Goal: Task Accomplishment & Management: Use online tool/utility

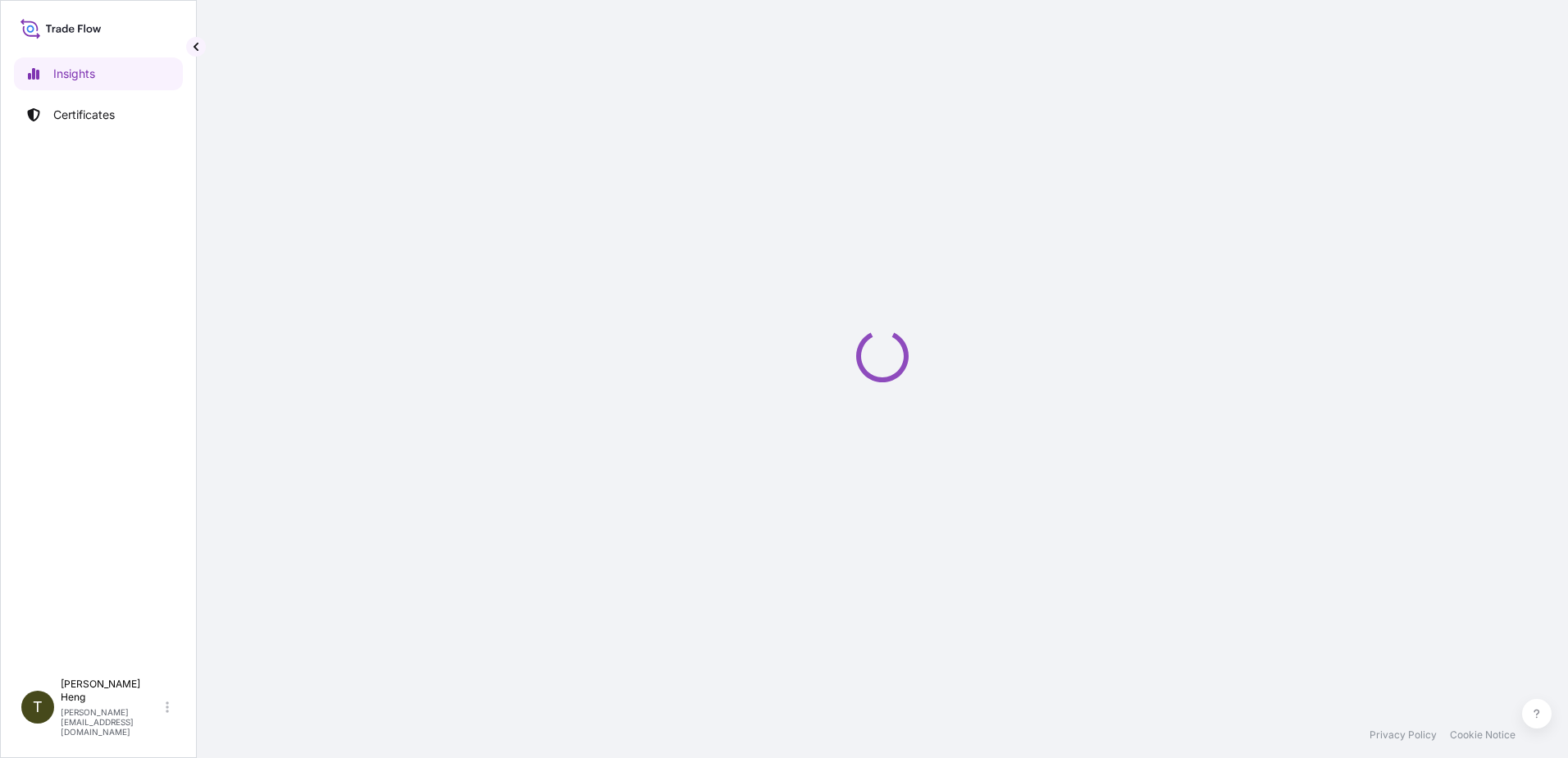
select select "2025"
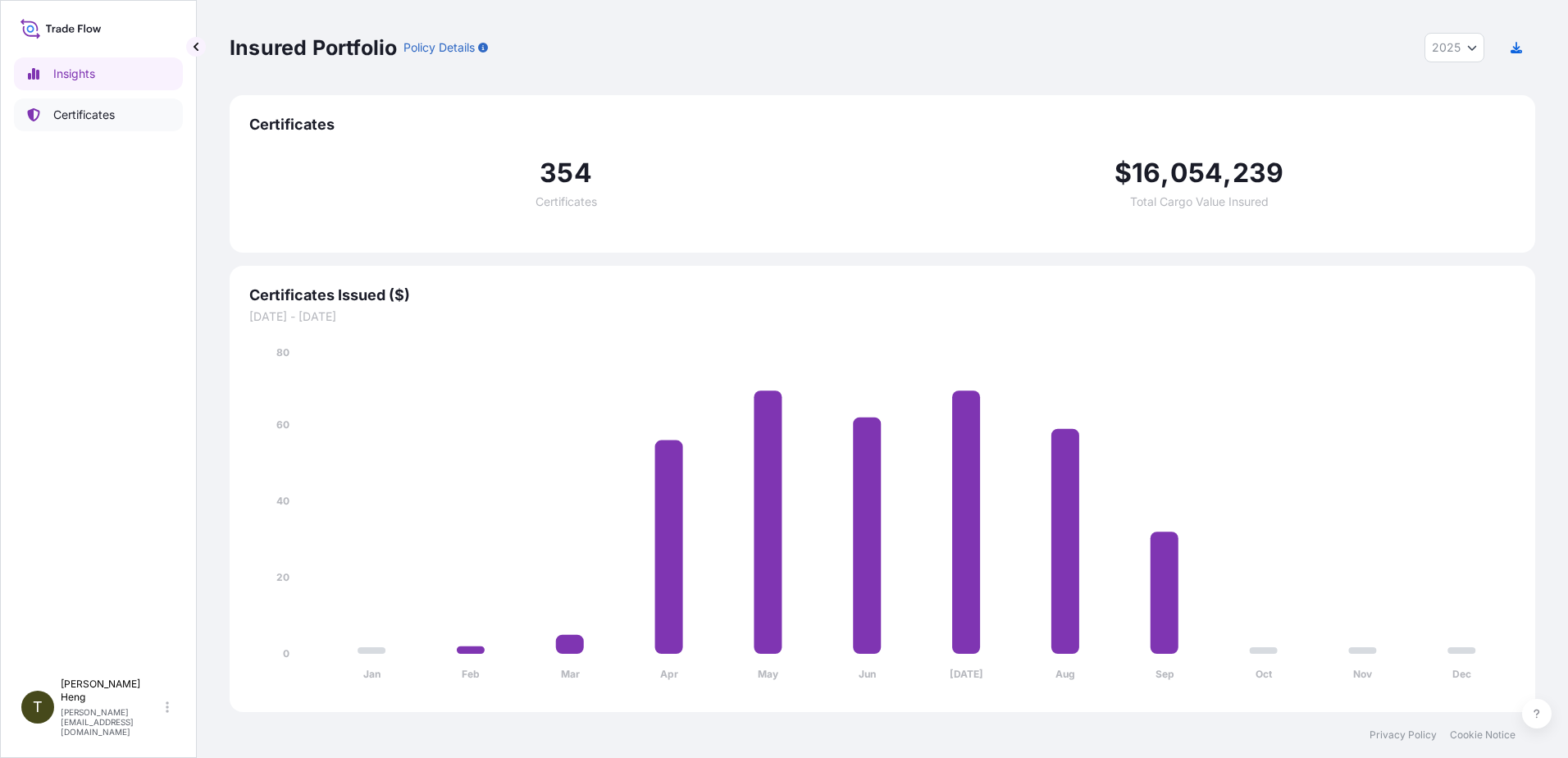
click at [100, 115] on p "Certificates" at bounding box center [84, 114] width 62 height 16
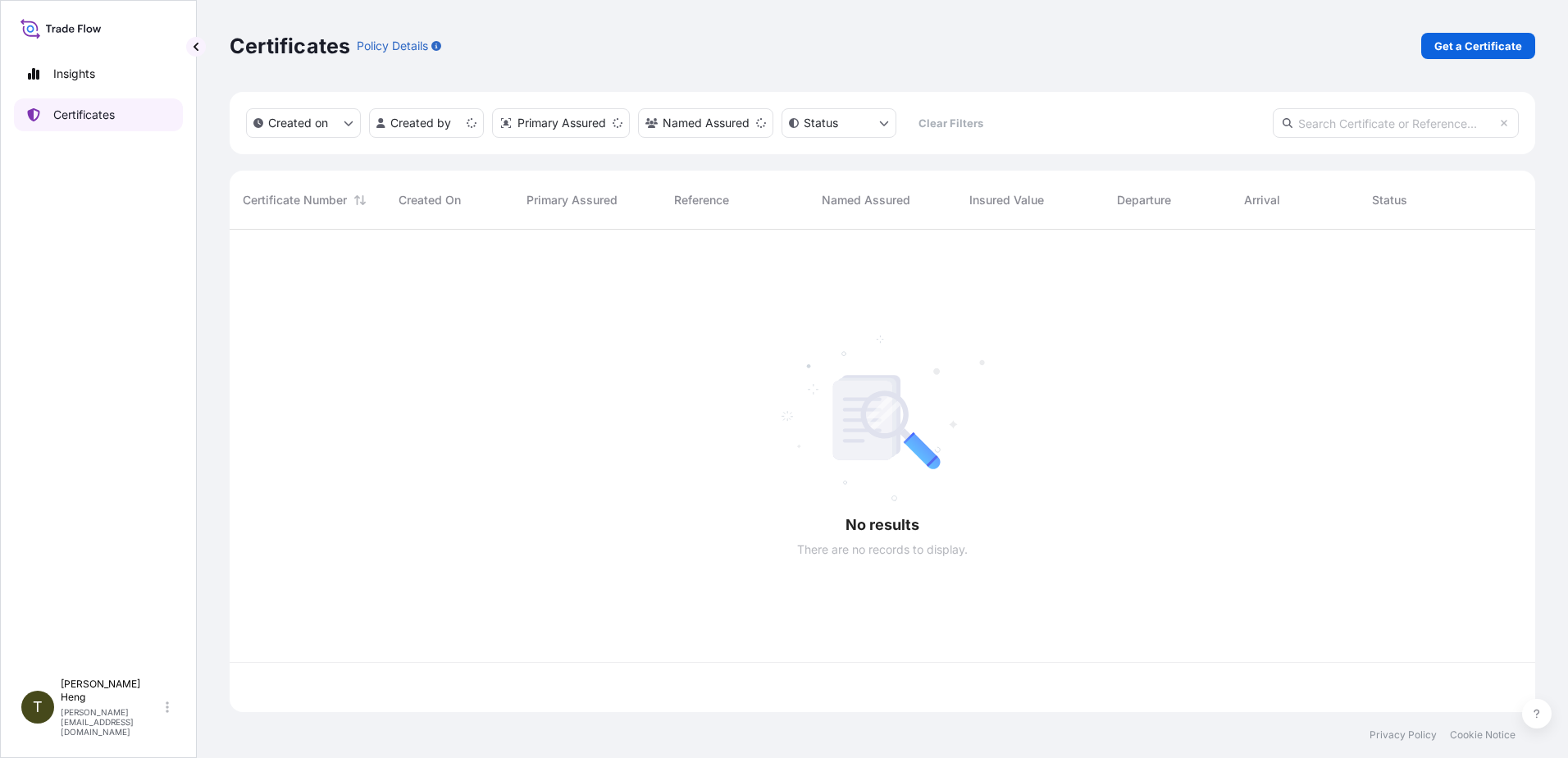
scroll to position [479, 1293]
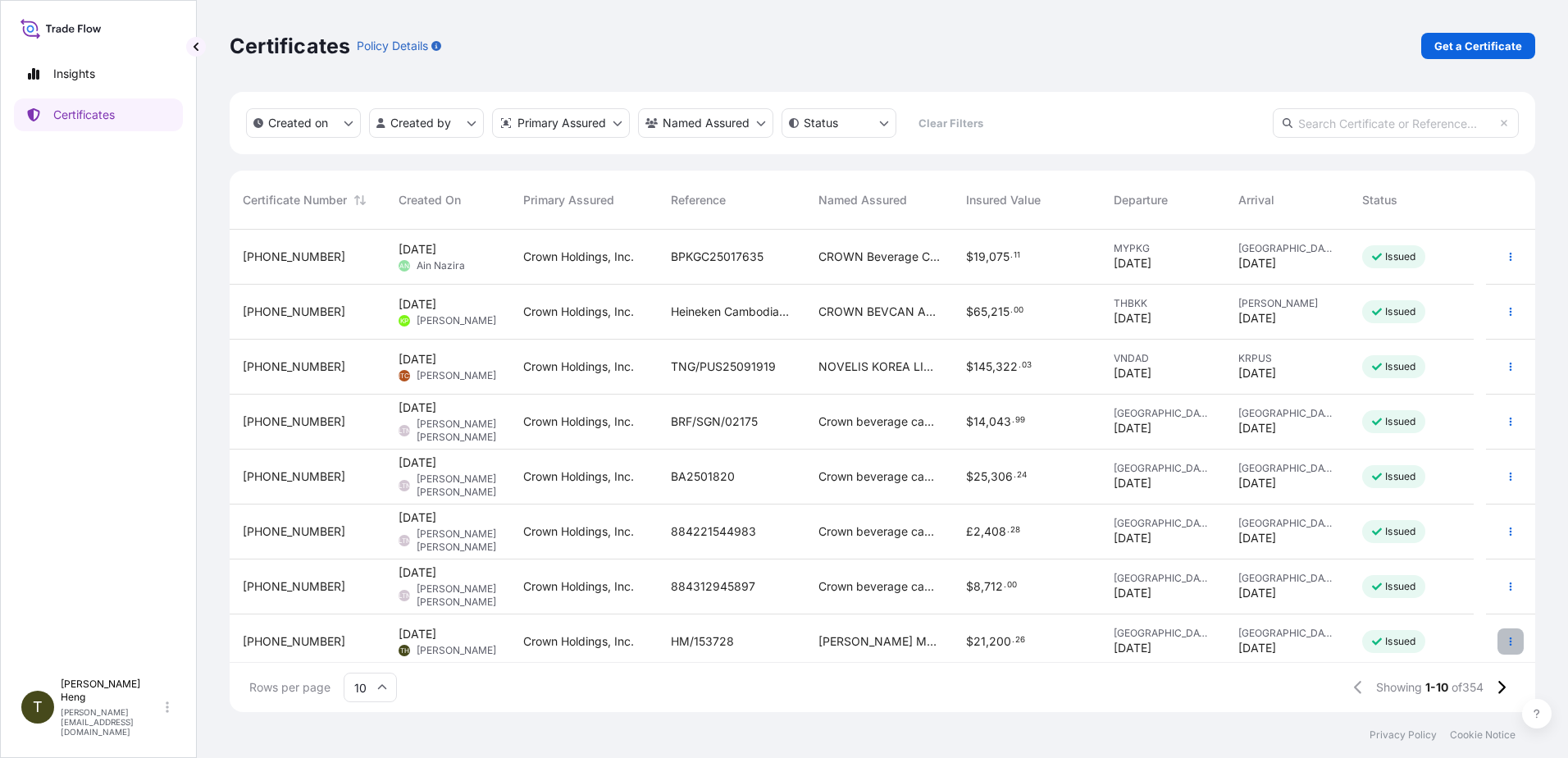
click at [1505, 644] on icon "button" at bounding box center [1510, 642] width 10 height 10
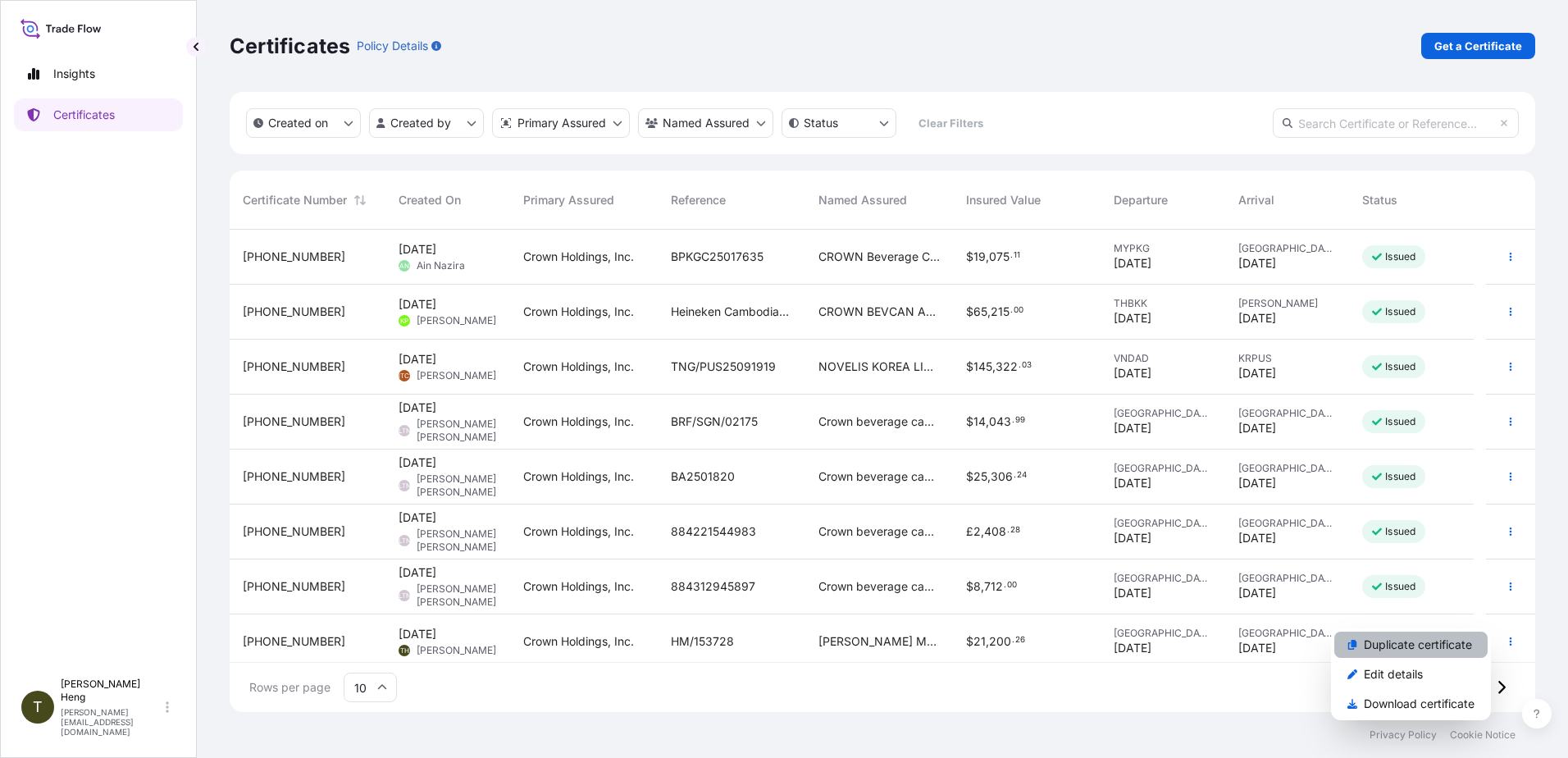
click at [1389, 649] on p "Duplicate certificate" at bounding box center [1418, 645] width 108 height 16
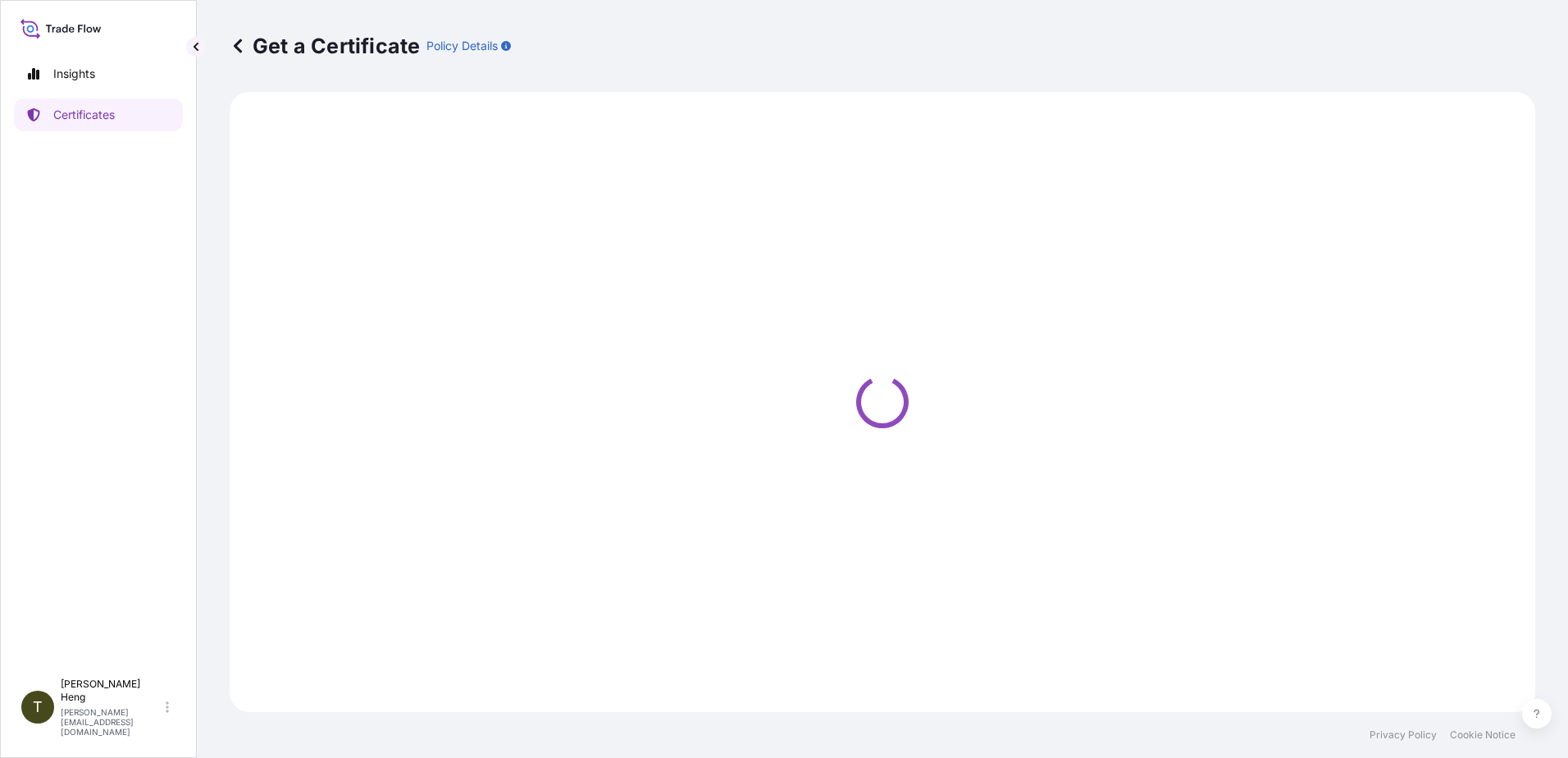
select select "Road"
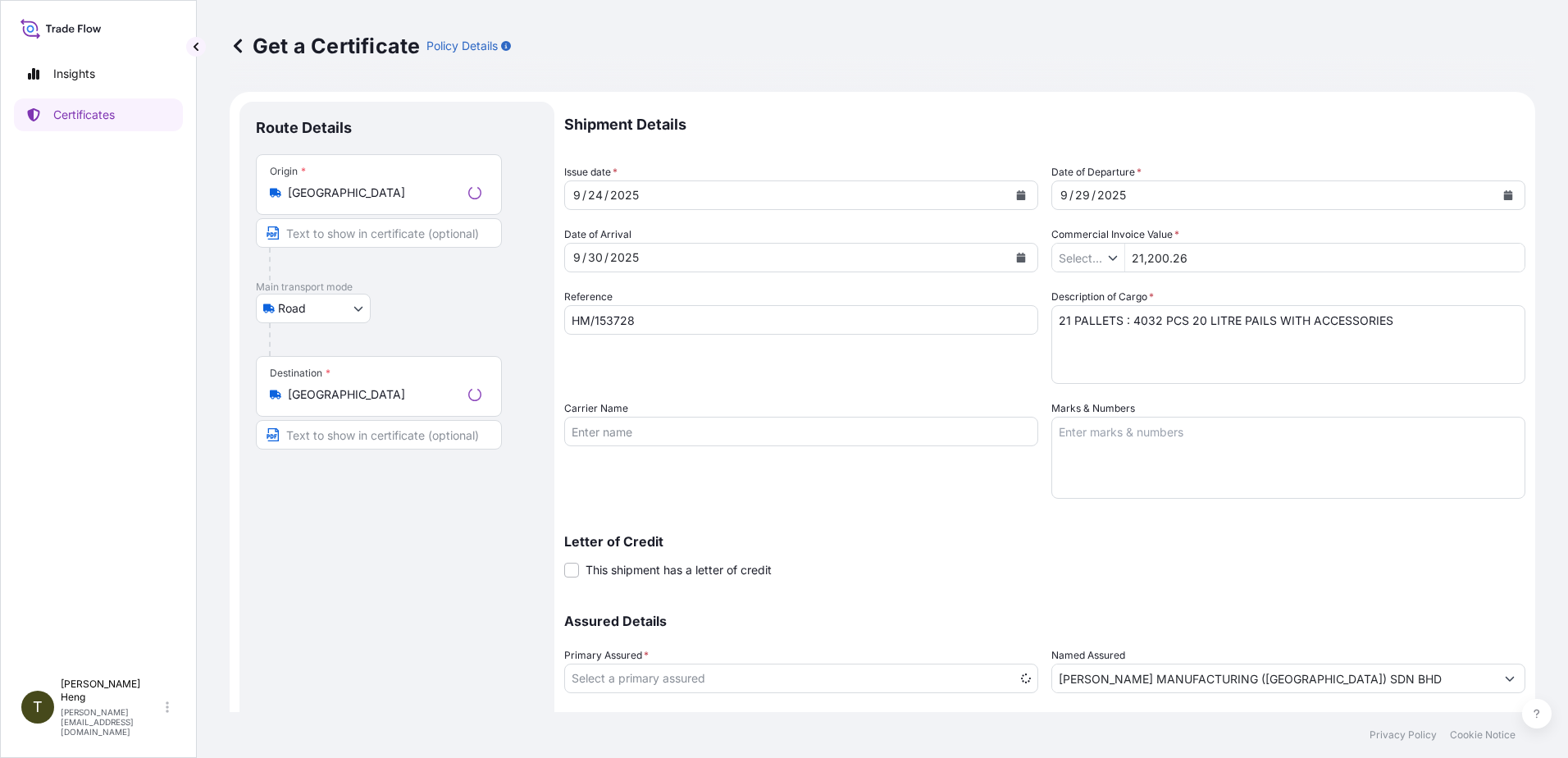
type input "$ SGD"
select select "31483"
click at [1019, 196] on icon "Calendar" at bounding box center [1021, 196] width 9 height 10
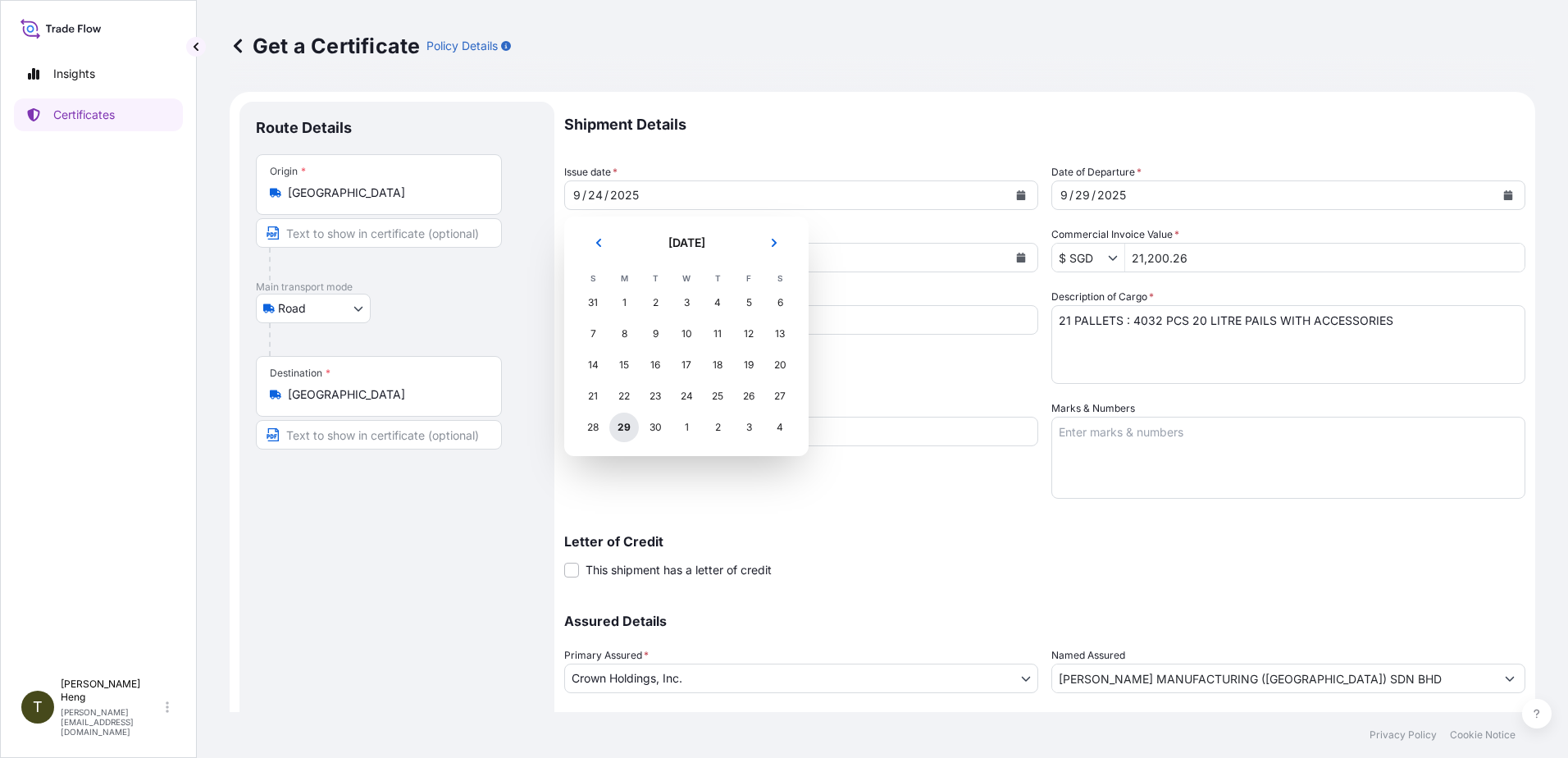
click at [621, 422] on div "29" at bounding box center [624, 427] width 30 height 30
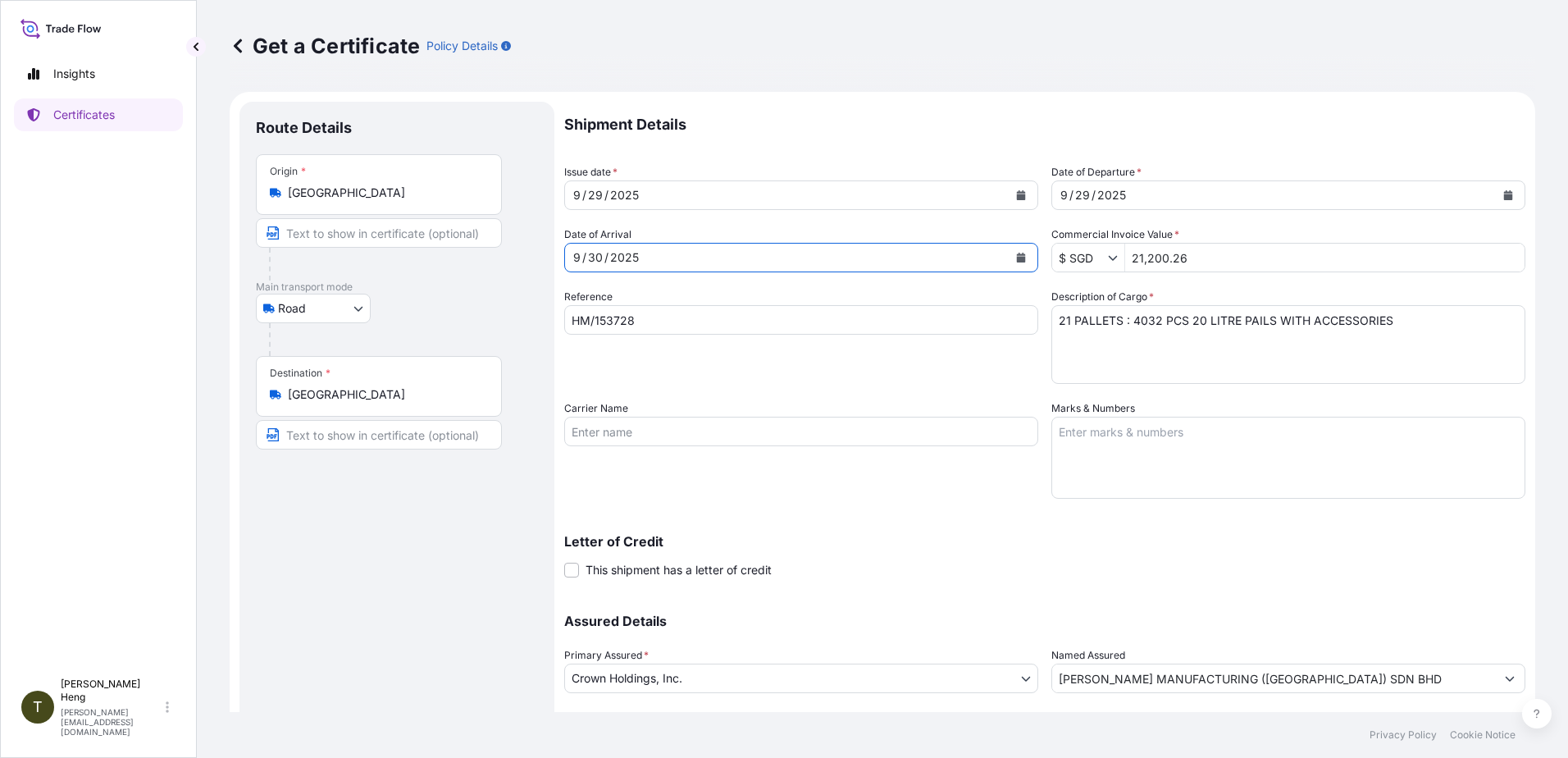
click at [1017, 255] on icon "Calendar" at bounding box center [1021, 257] width 9 height 10
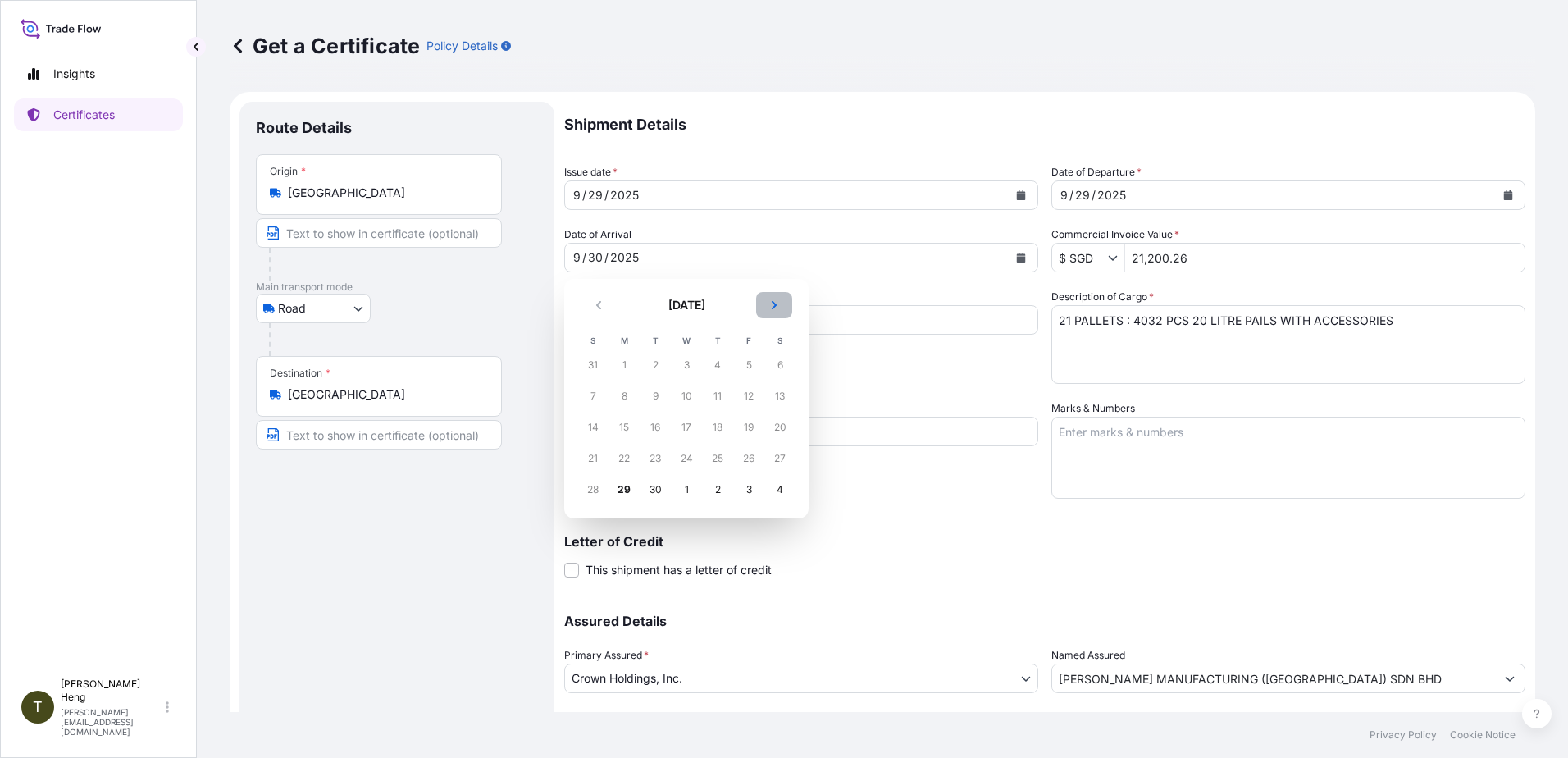
click at [772, 304] on icon "Next" at bounding box center [774, 305] width 10 height 10
click at [748, 368] on div "3" at bounding box center [748, 365] width 30 height 30
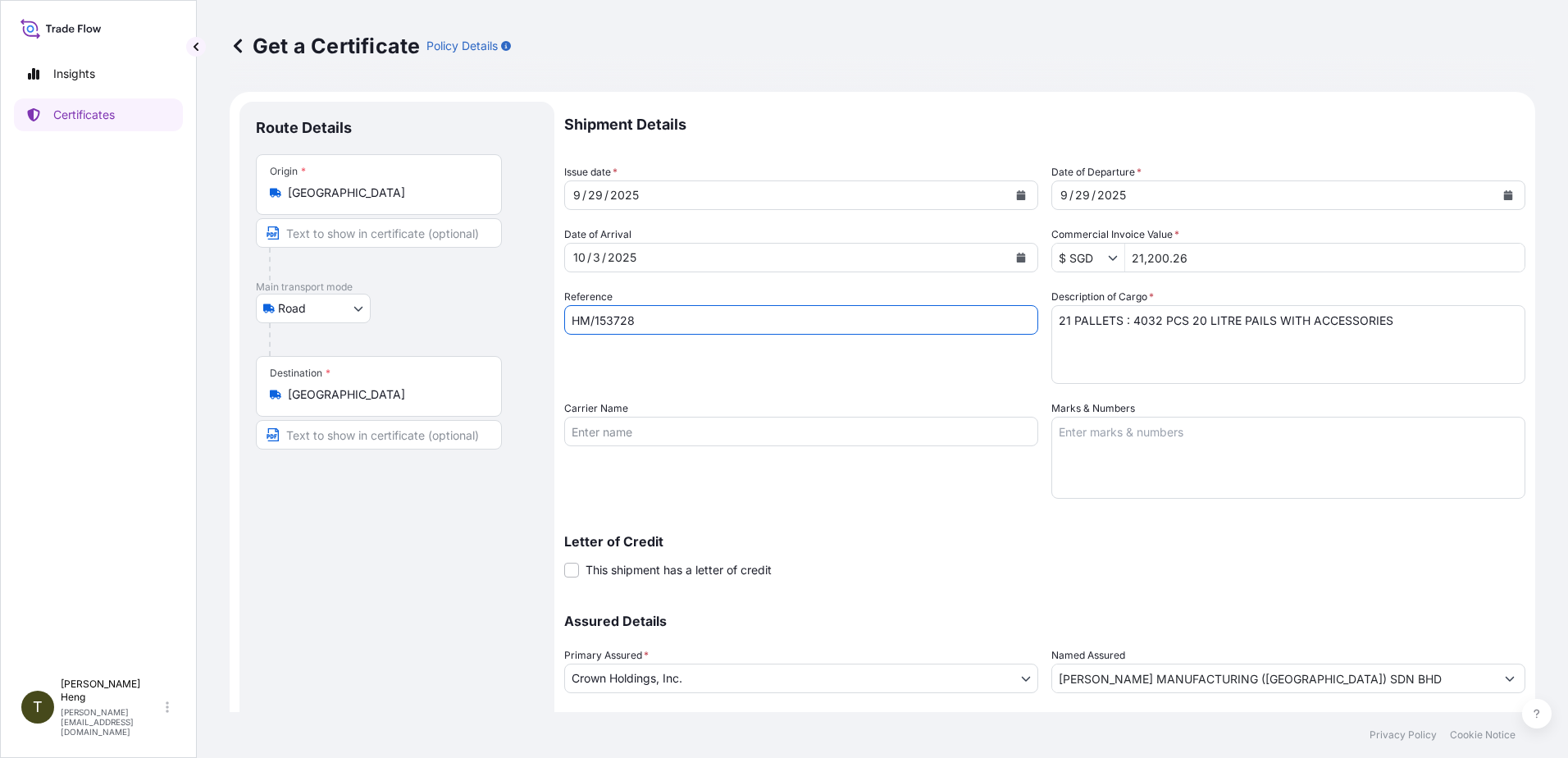
click at [647, 323] on input "HM/153728" at bounding box center [801, 319] width 474 height 30
type input "HM/153729"
click at [1495, 190] on button "Calendar" at bounding box center [1508, 195] width 26 height 26
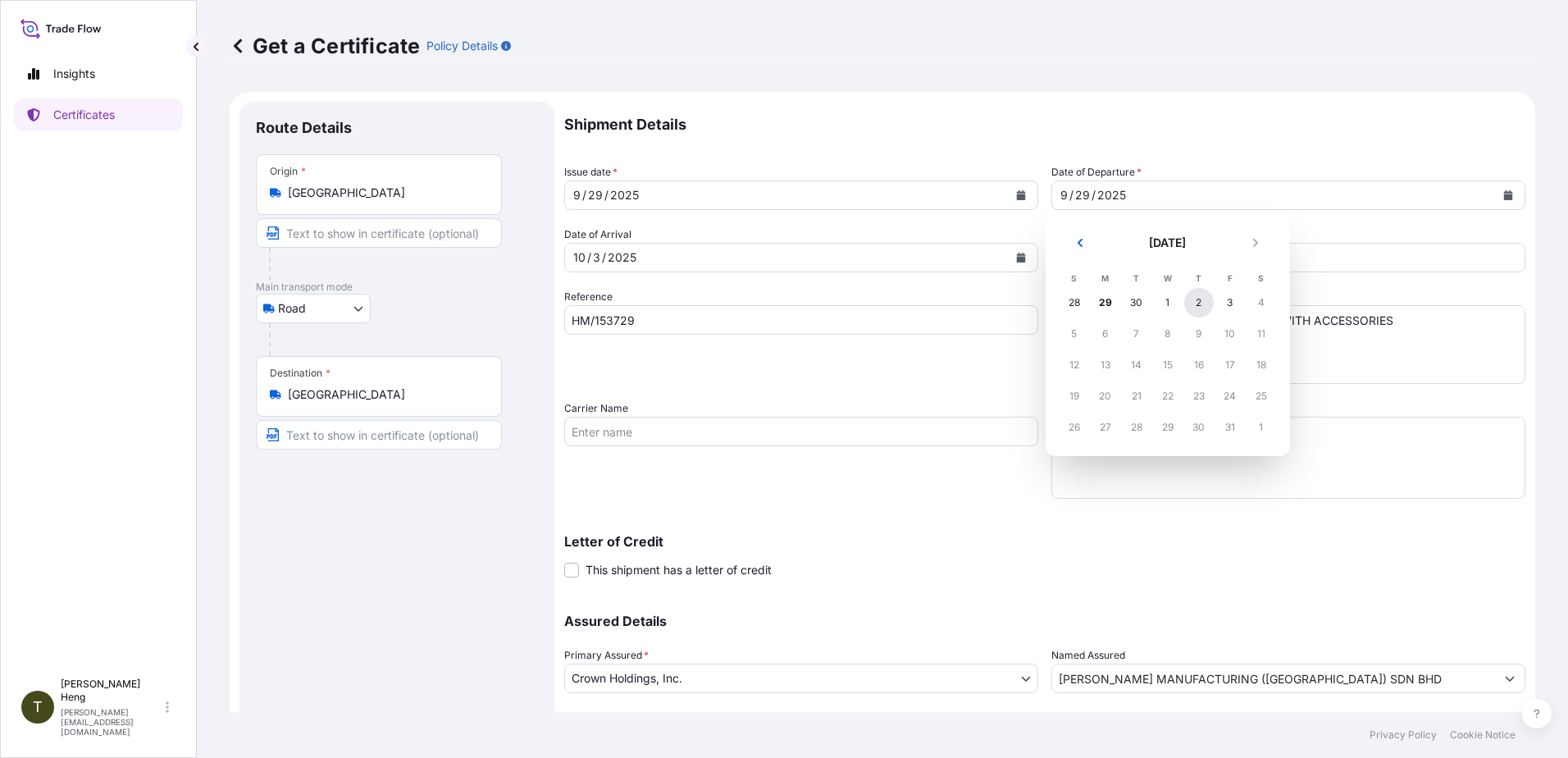
click at [1195, 300] on div "2" at bounding box center [1199, 302] width 30 height 30
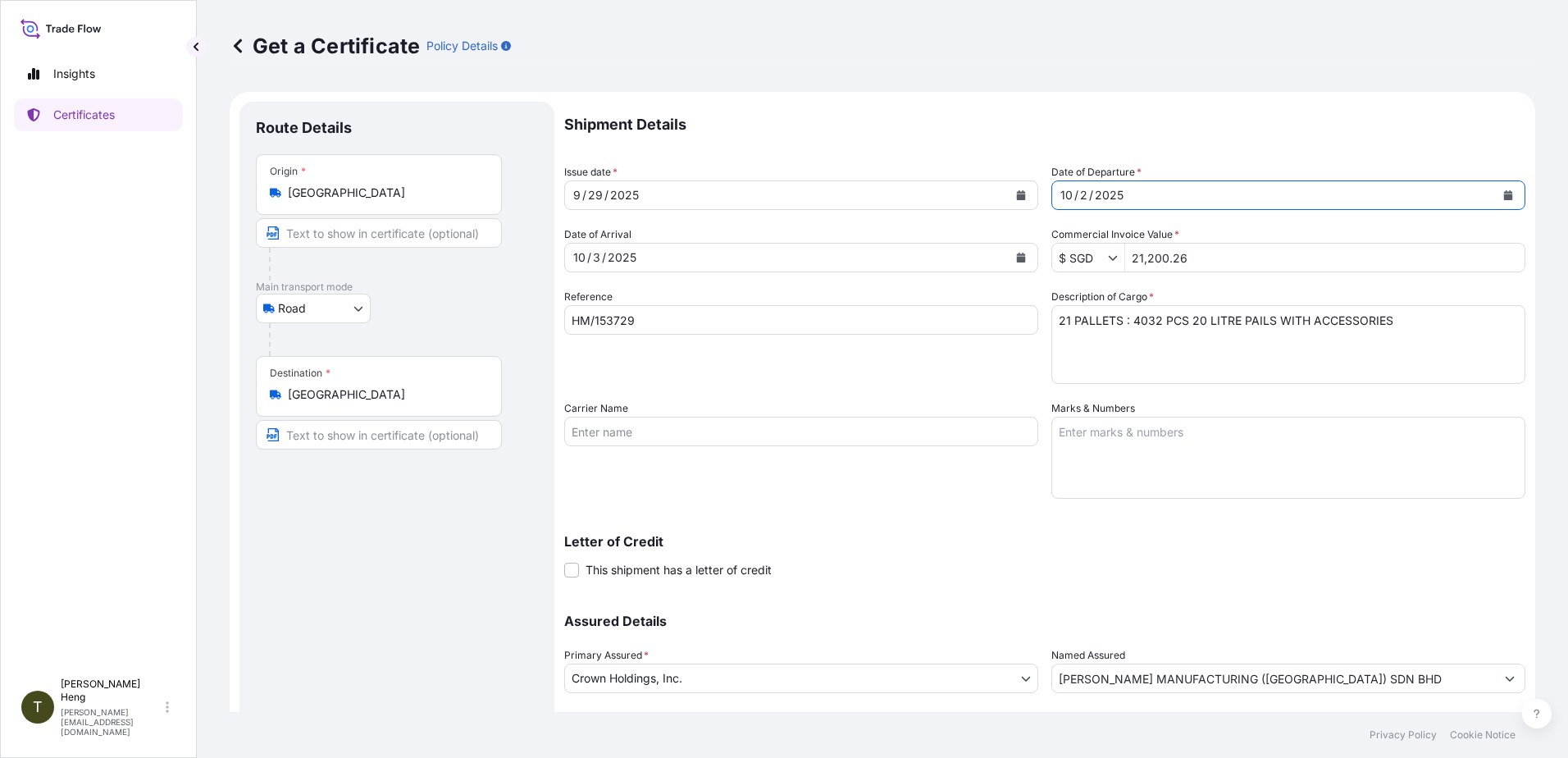
click at [1198, 269] on input "21,200.26" at bounding box center [1325, 257] width 400 height 30
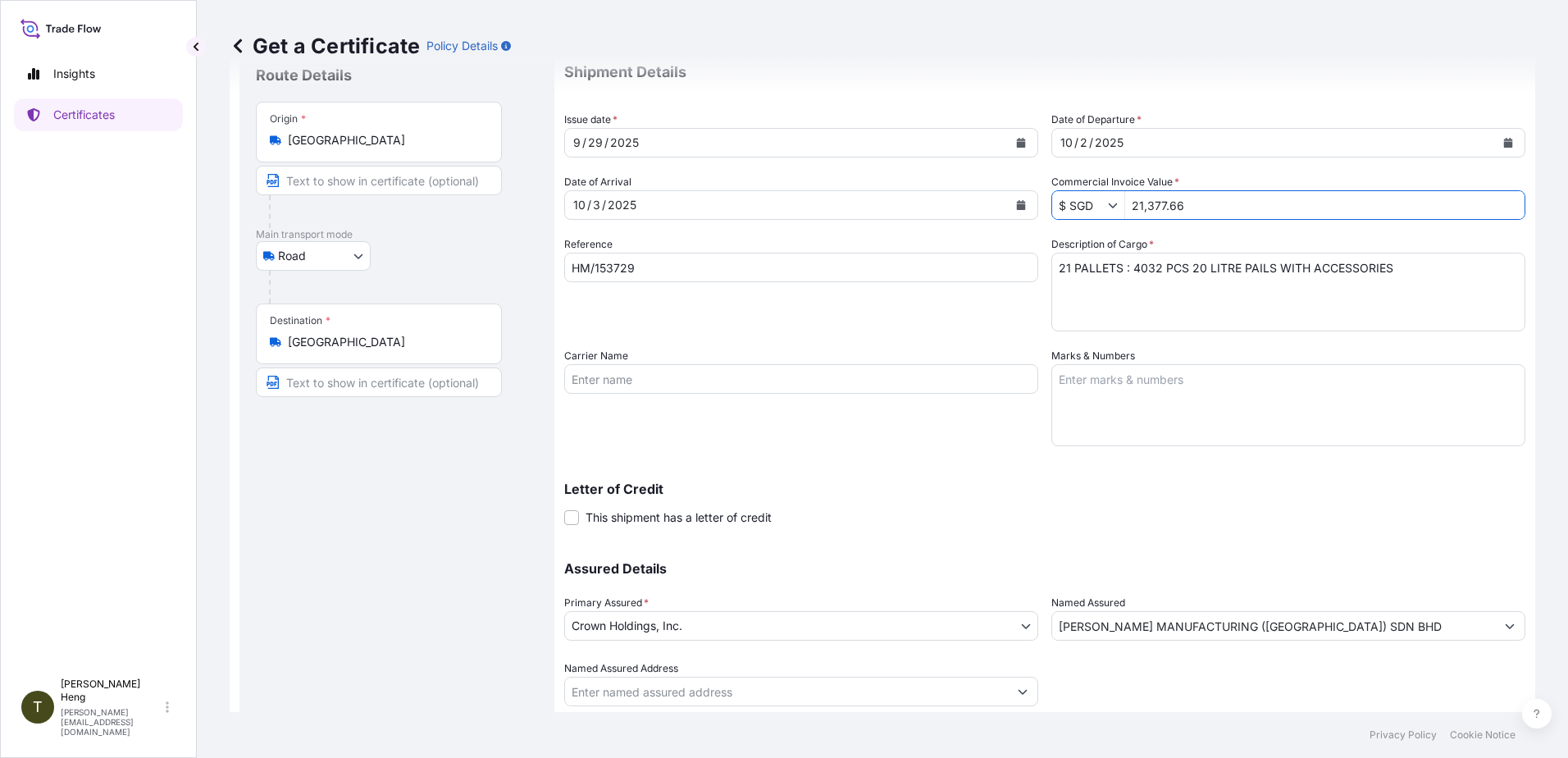
scroll to position [102, 0]
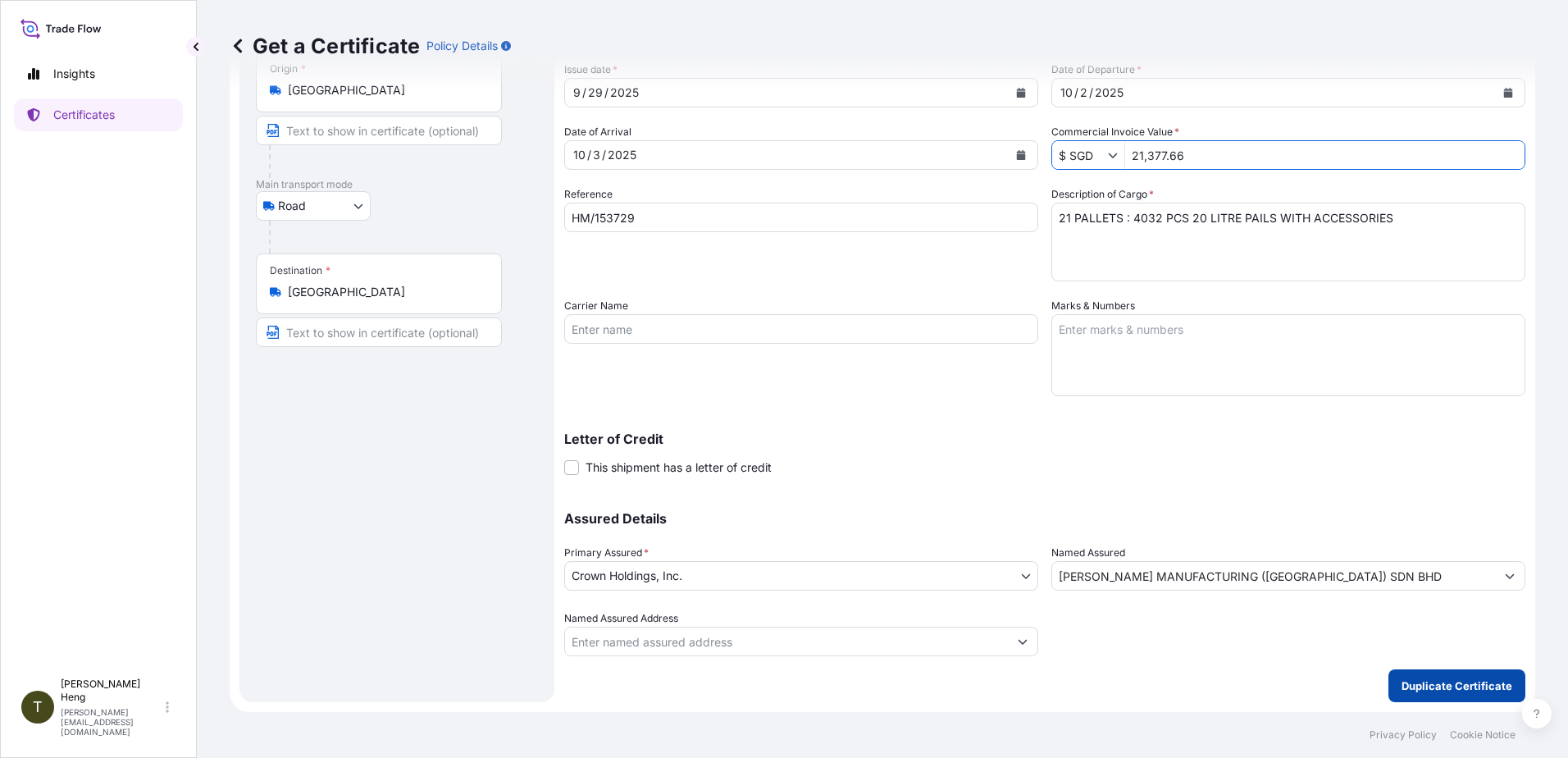
type input "21,377.66"
click at [1411, 682] on p "Duplicate Certificate" at bounding box center [1456, 685] width 111 height 16
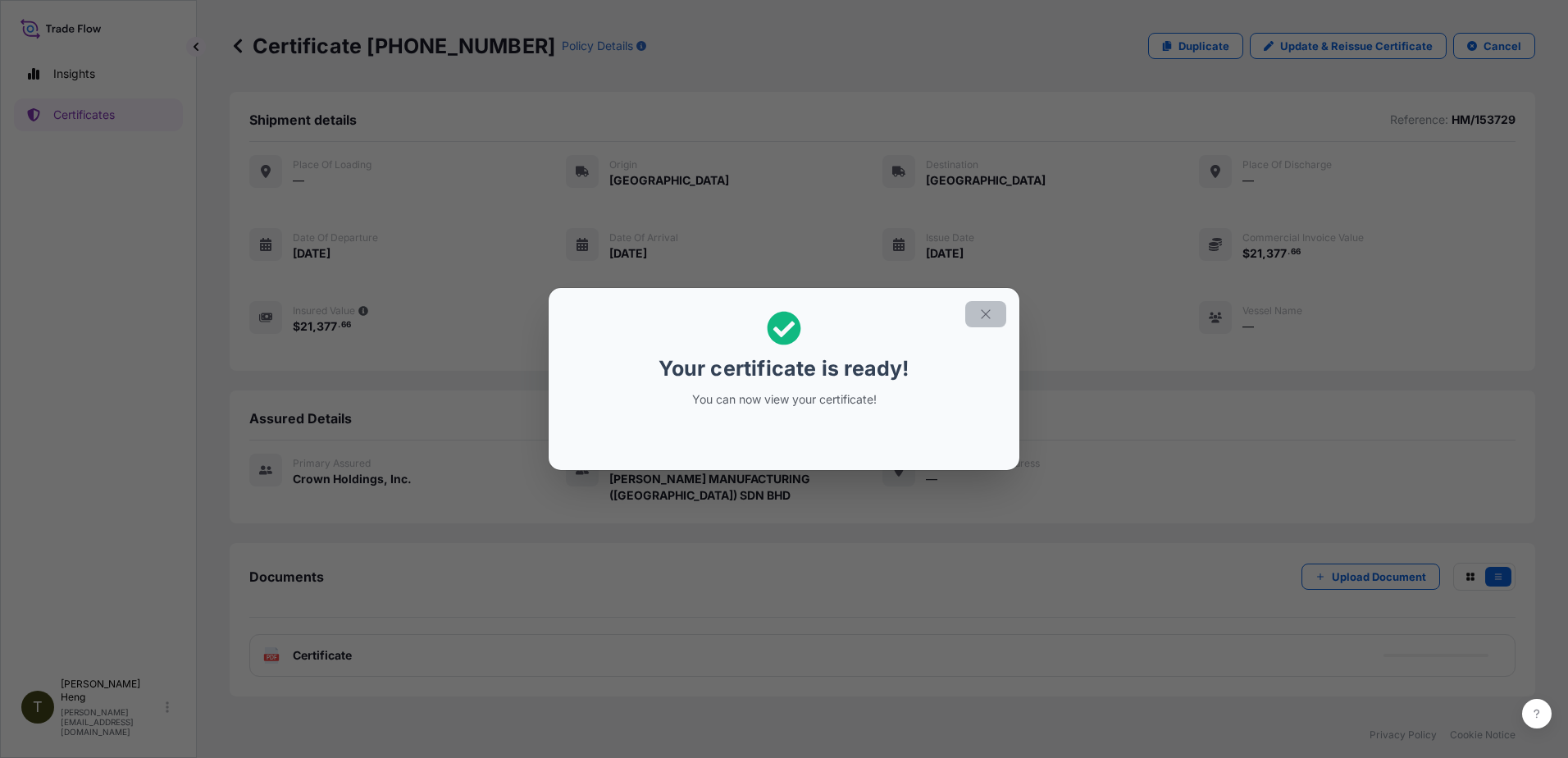
click at [982, 318] on icon "button" at bounding box center [985, 313] width 9 height 9
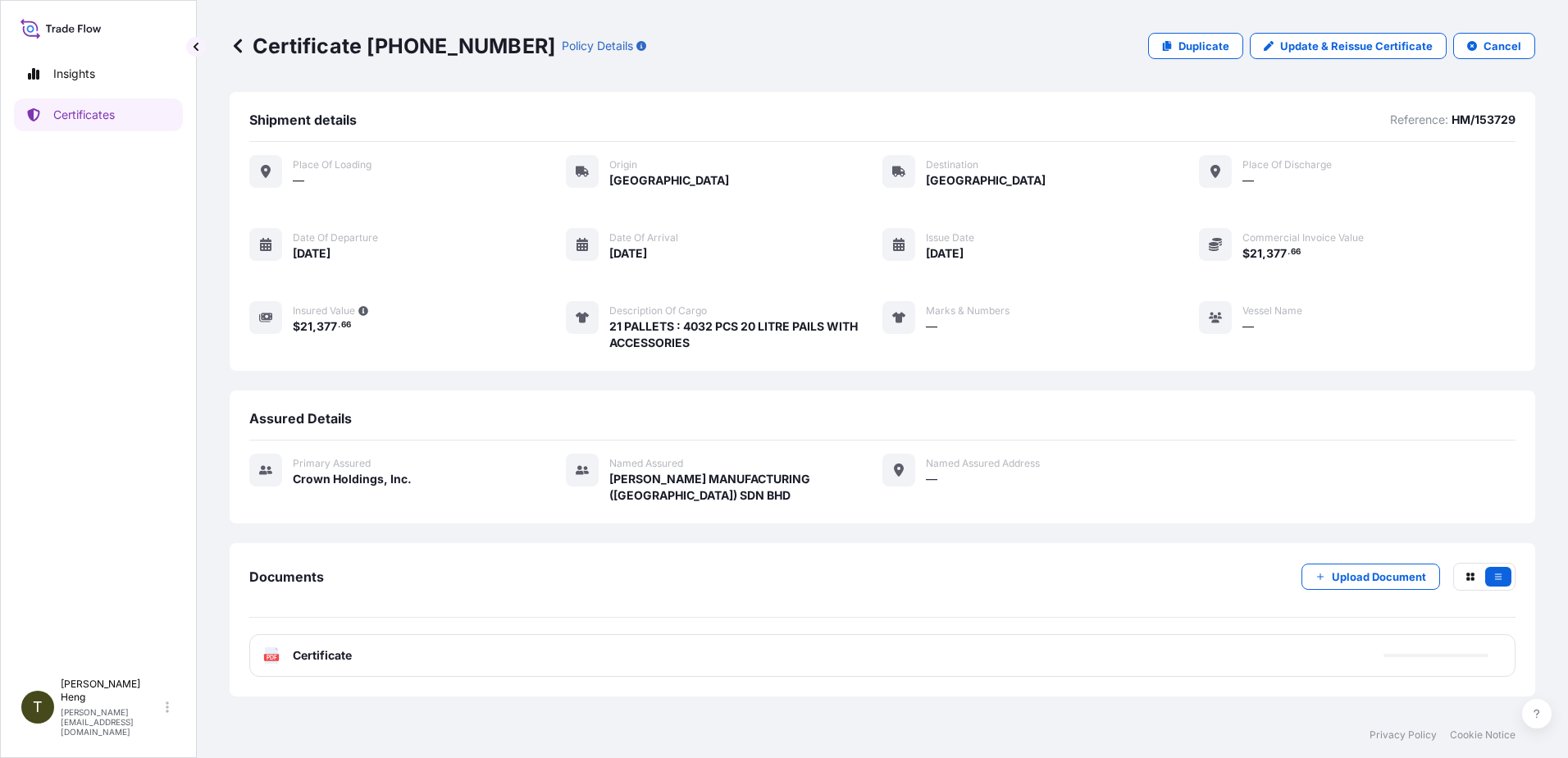
click at [271, 650] on icon at bounding box center [272, 655] width 14 height 16
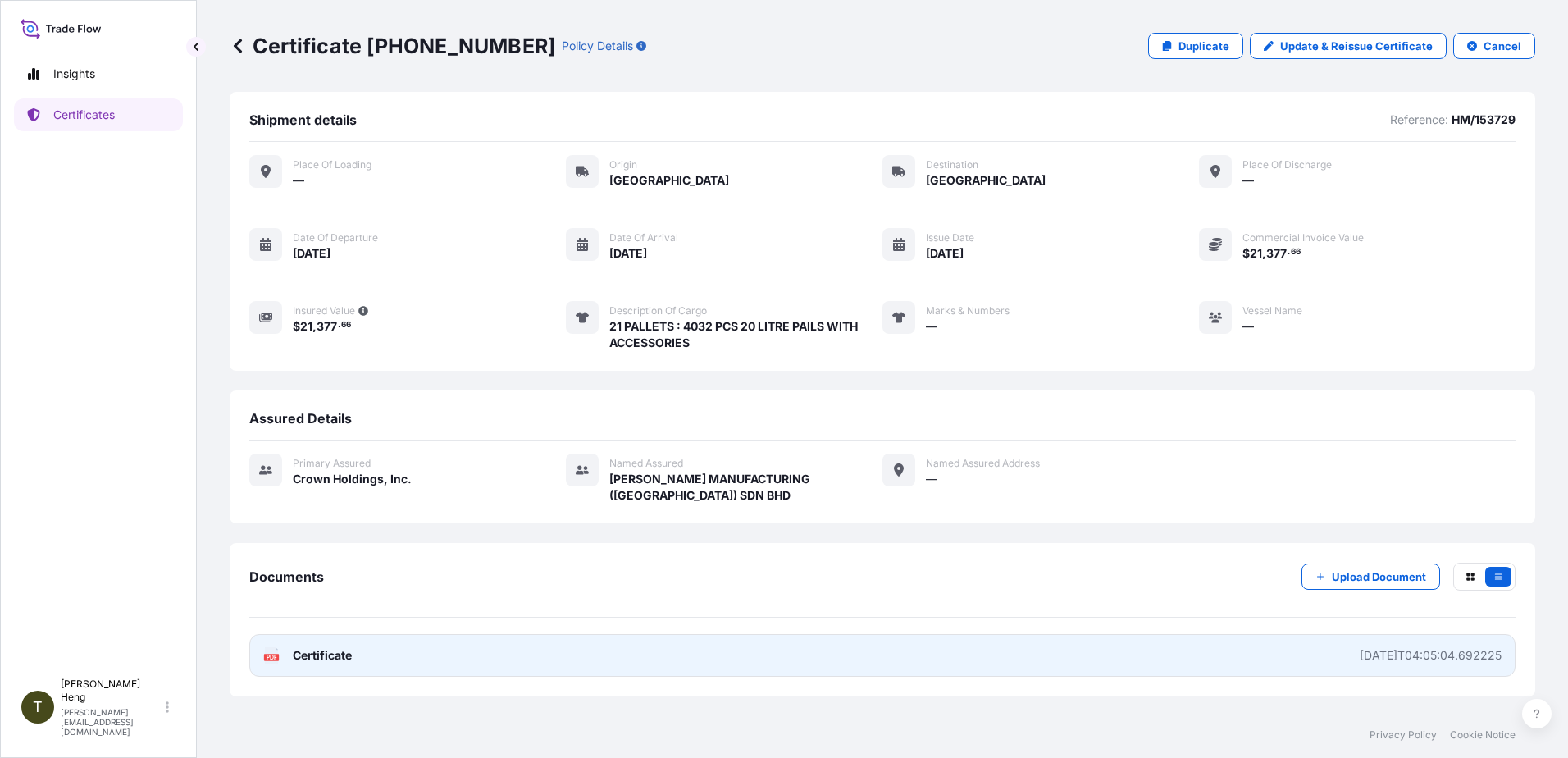
click at [270, 658] on text "PDF" at bounding box center [272, 657] width 11 height 6
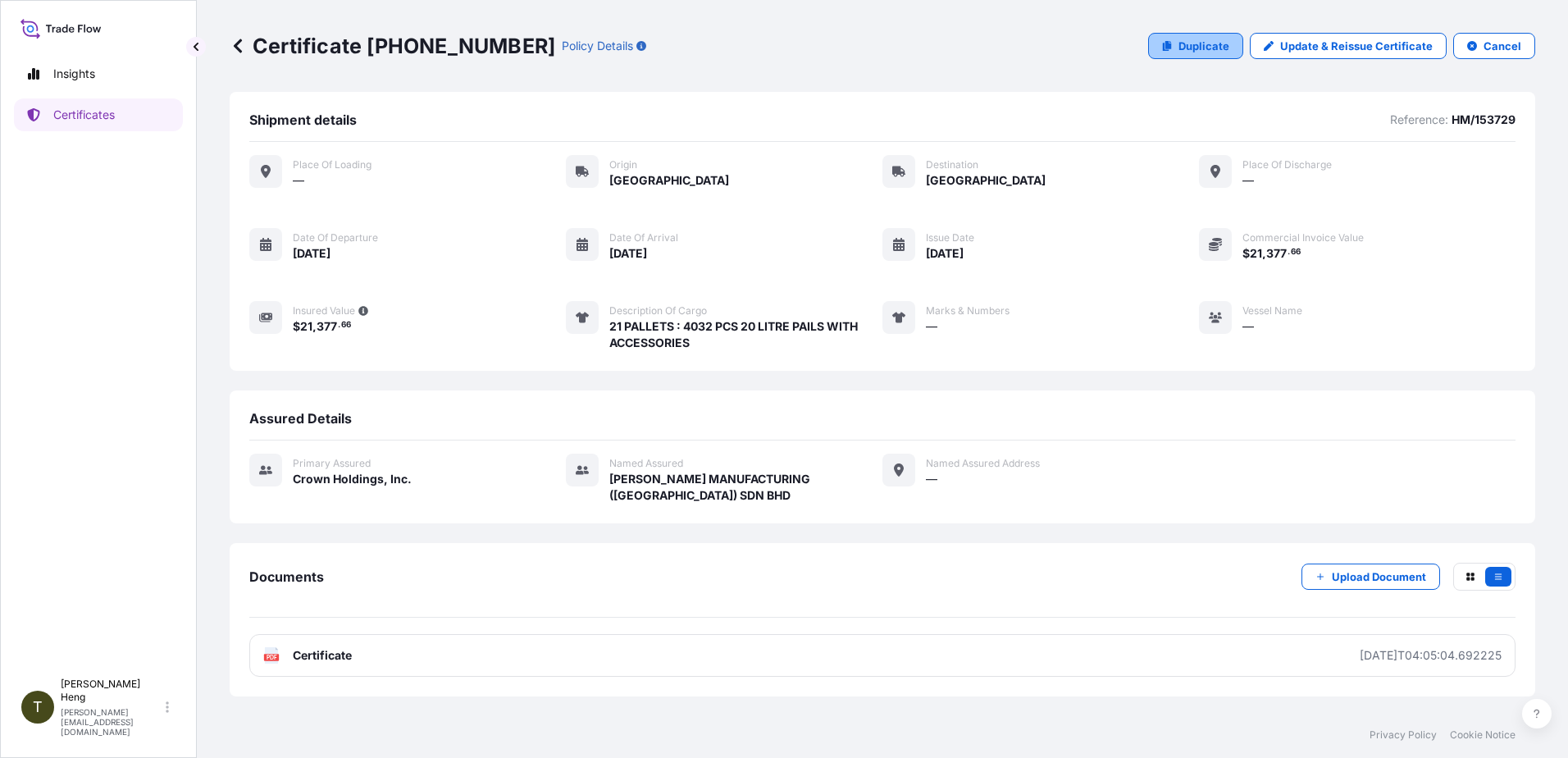
click at [1197, 36] on link "Duplicate" at bounding box center [1195, 46] width 95 height 26
select select "Road"
select select "31483"
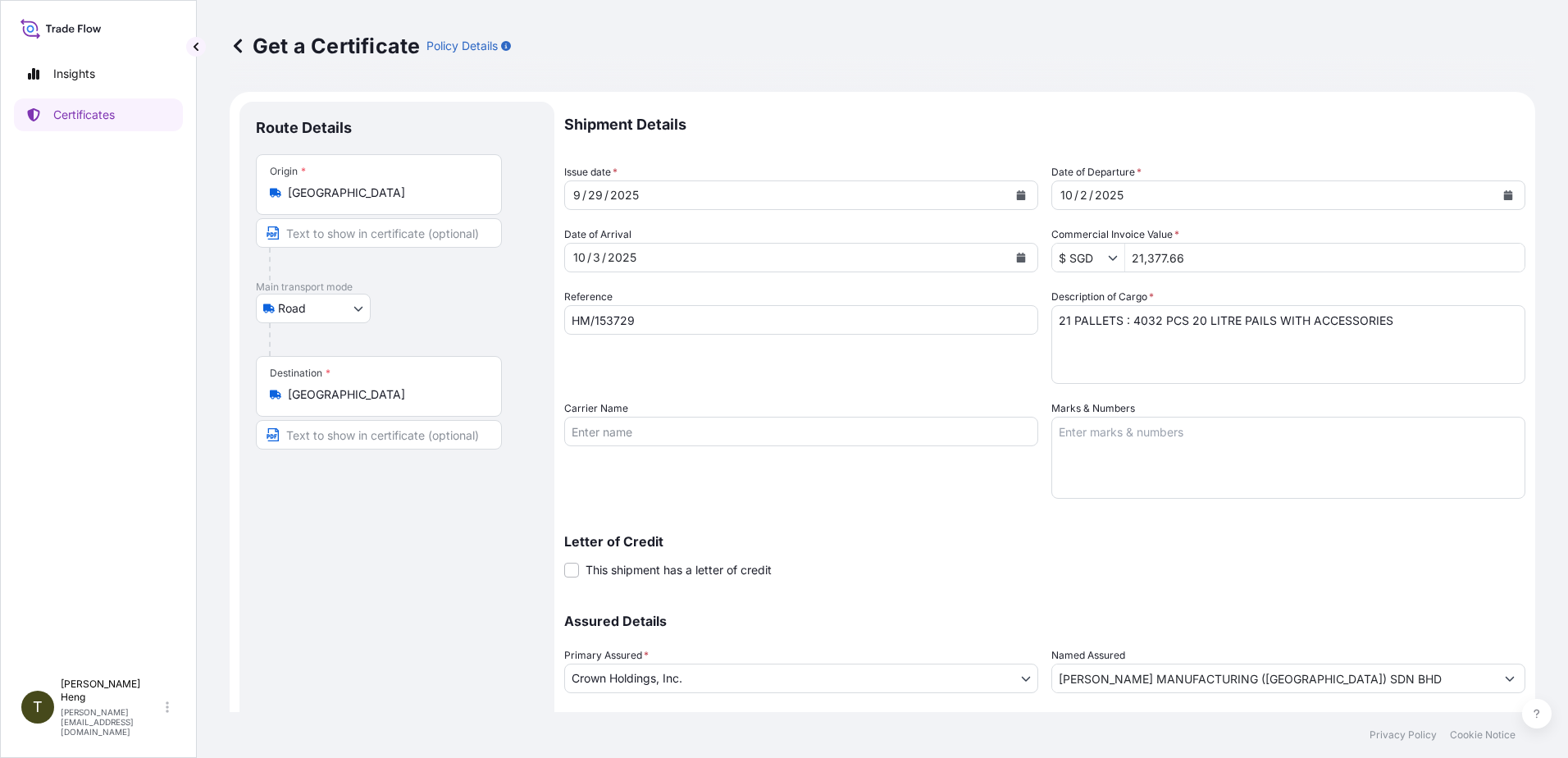
click at [667, 316] on input "HM/153729" at bounding box center [801, 319] width 474 height 30
type input "HM/153734"
click at [1058, 321] on textarea "21 PALLETS : 4032 PCS 20 LITRE PAILS WITH ACCESSORIES" at bounding box center [1289, 344] width 474 height 79
type textarea "22 PALLETS : 3360 PCS 20 LITRE PAILS WITH ACCESSORIES"
click at [1127, 258] on input "21,377.66" at bounding box center [1325, 257] width 400 height 30
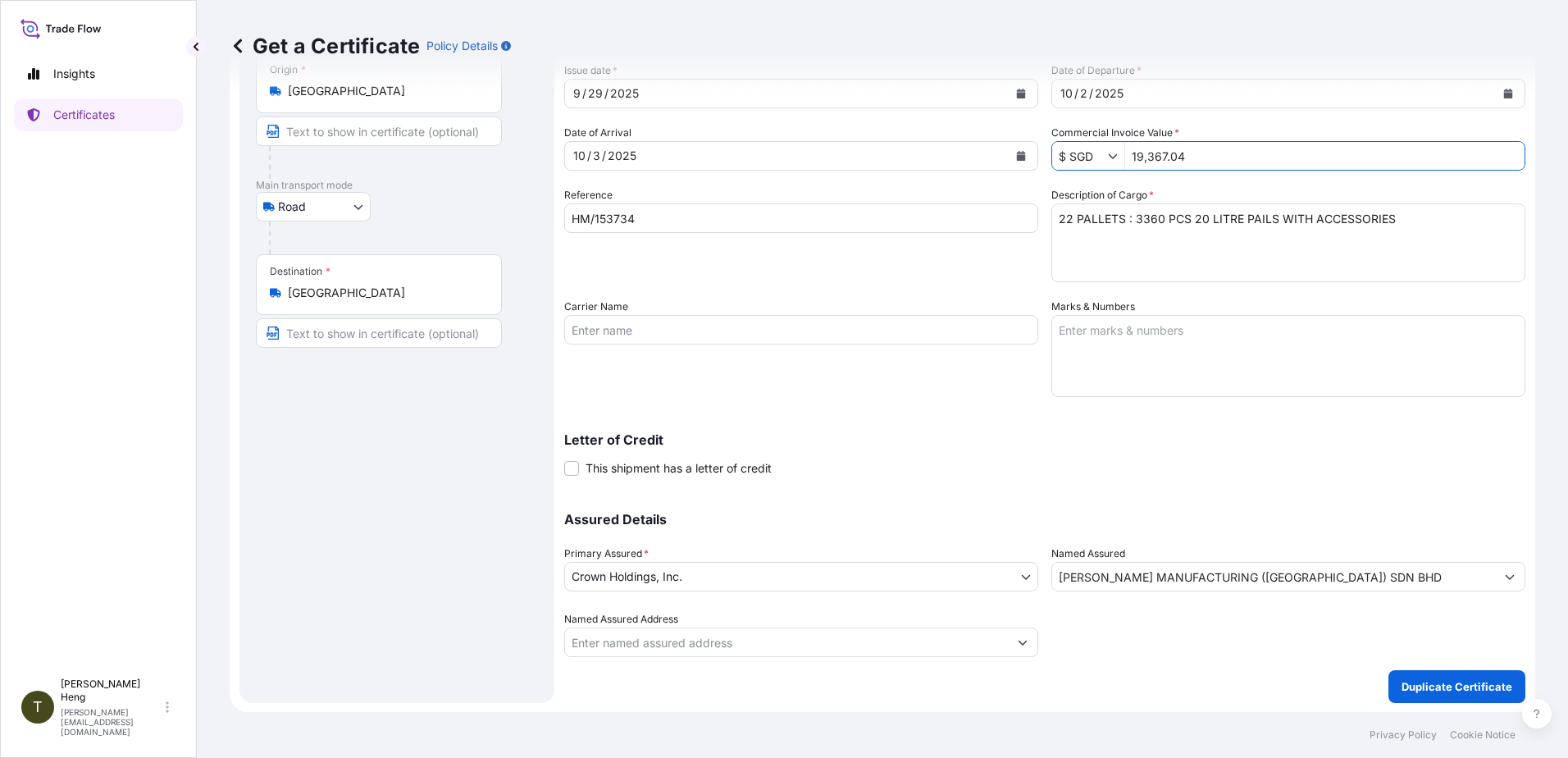
scroll to position [102, 0]
type input "19,367.04"
click at [1401, 678] on p "Duplicate Certificate" at bounding box center [1456, 685] width 111 height 16
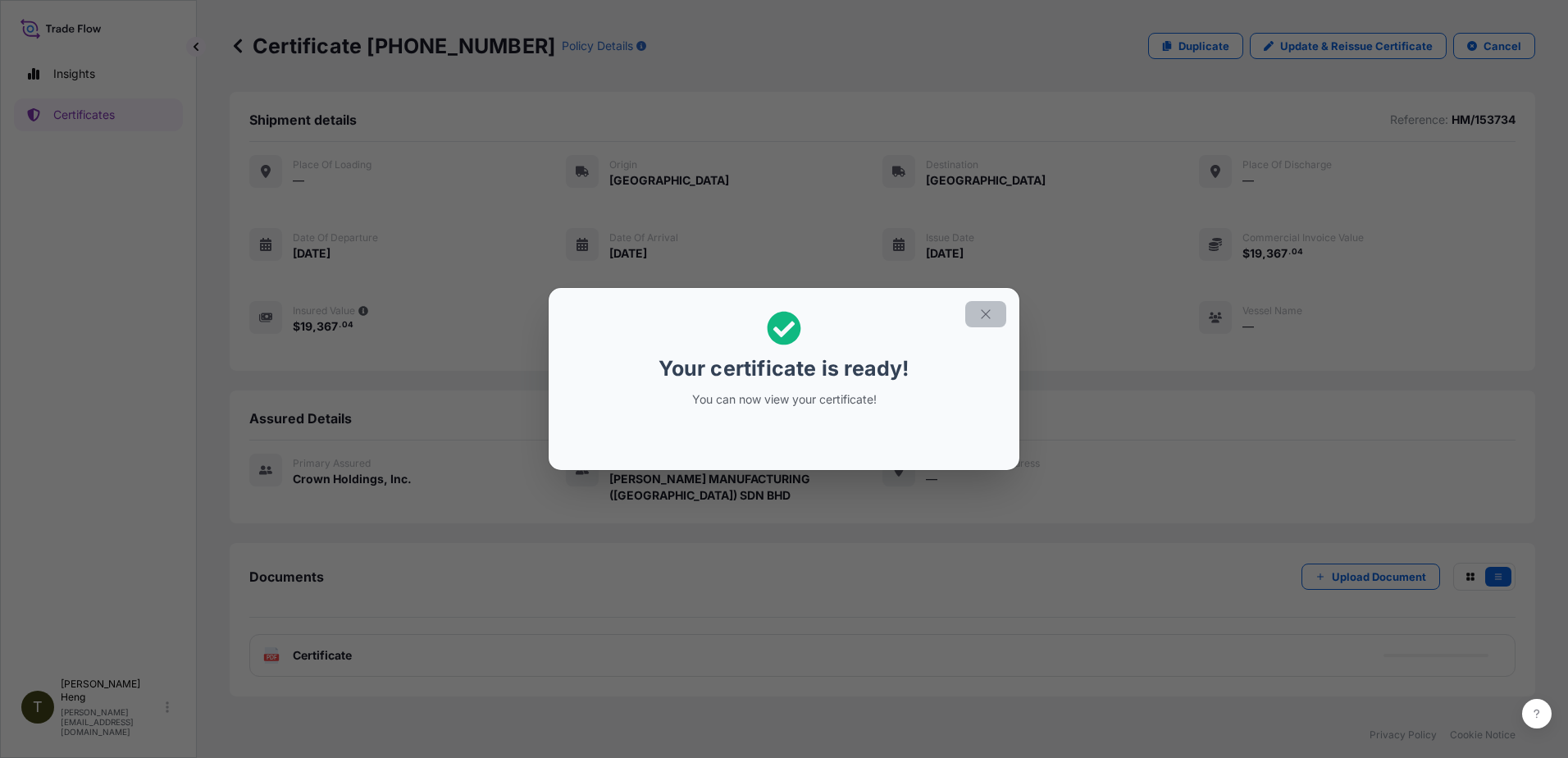
click at [994, 318] on button "button" at bounding box center [986, 313] width 41 height 26
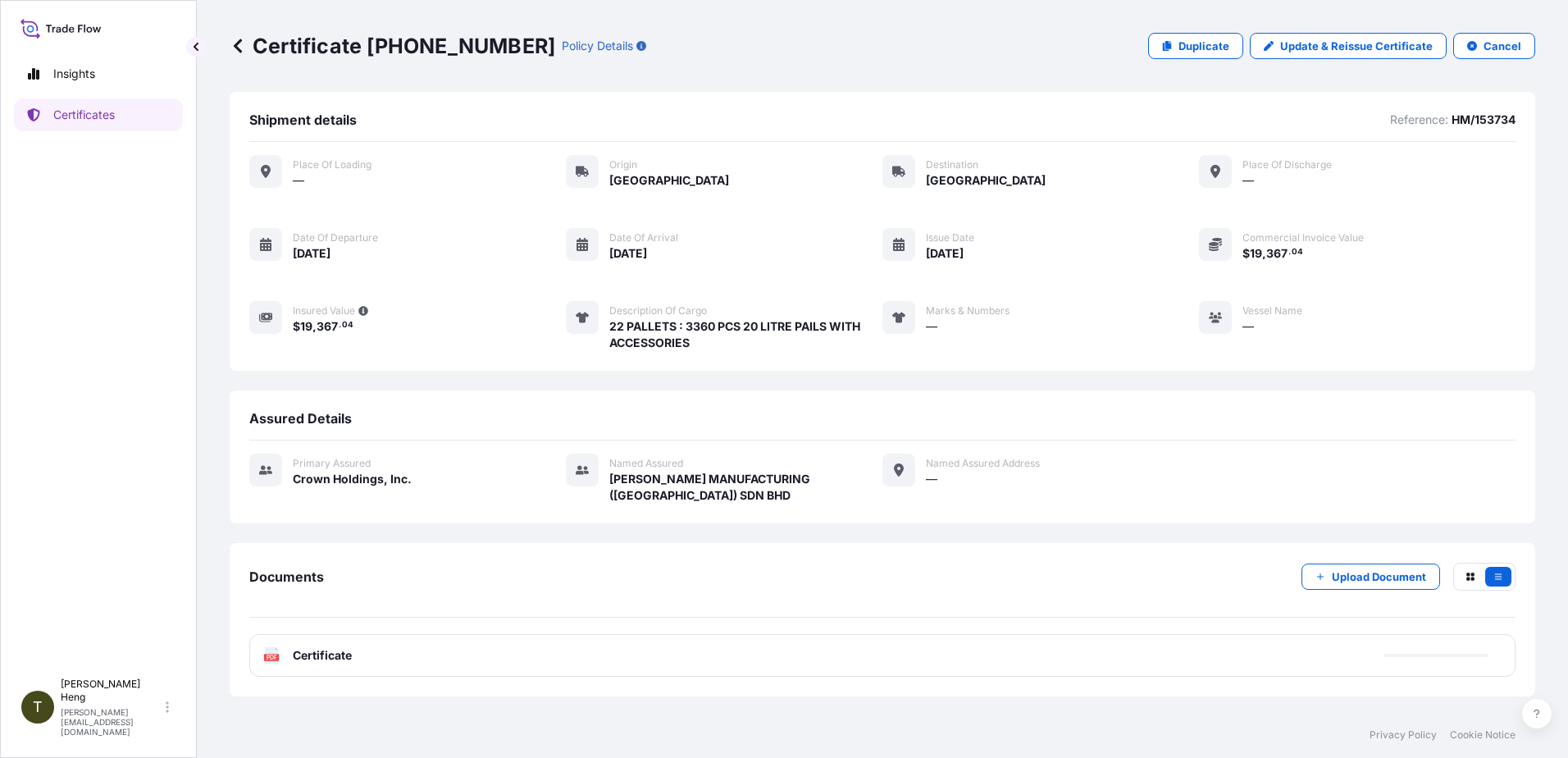
click at [266, 653] on icon at bounding box center [272, 655] width 14 height 16
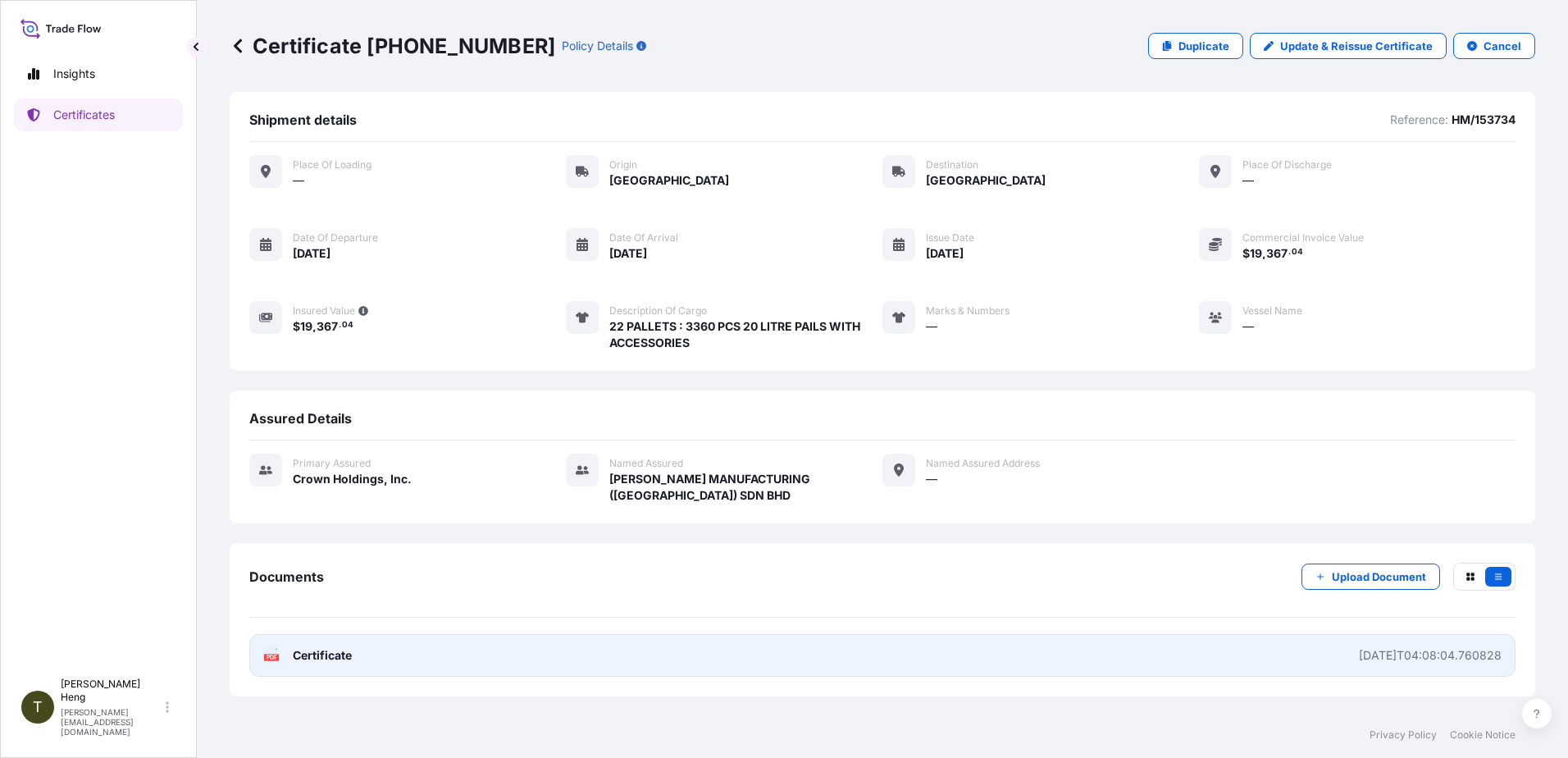
click at [266, 653] on icon at bounding box center [272, 655] width 14 height 16
